Goal: Task Accomplishment & Management: Complete application form

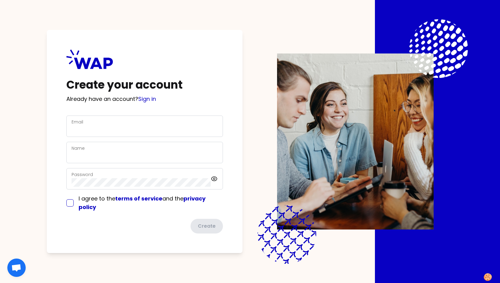
click at [71, 202] on input "checkbox" at bounding box center [69, 202] width 7 height 7
checkbox input "true"
click at [100, 121] on div "Email" at bounding box center [145, 126] width 146 height 16
type input "[EMAIL_ADDRESS][DOMAIN_NAME]"
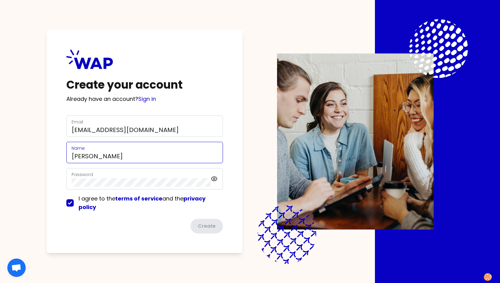
type input "[PERSON_NAME]"
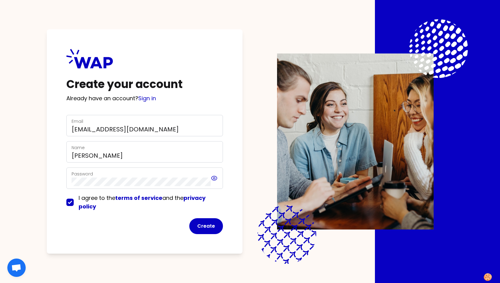
click at [216, 179] on icon at bounding box center [214, 178] width 7 height 7
click at [39, 179] on div "Create your account Already have an account? Sign in Email [PERSON_NAME][EMAIL_…" at bounding box center [250, 141] width 422 height 283
click at [207, 226] on button "Create" at bounding box center [206, 226] width 34 height 16
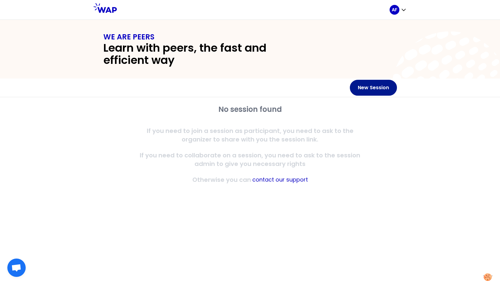
click at [369, 90] on button "New Session" at bounding box center [373, 88] width 47 height 16
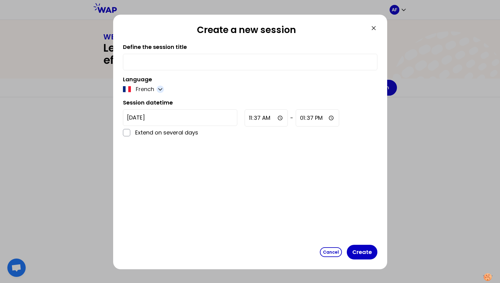
click at [161, 90] on icon "button" at bounding box center [160, 90] width 4 height 2
click at [328, 251] on button "Cancel" at bounding box center [331, 252] width 22 height 10
